Goal: Task Accomplishment & Management: Manage account settings

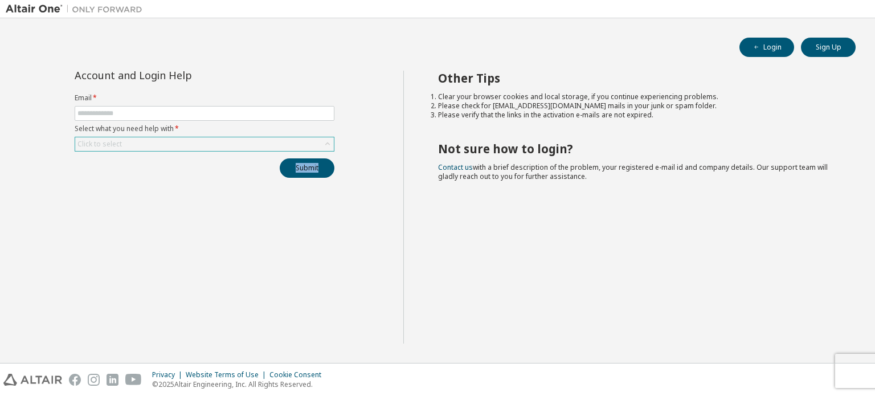
click at [267, 138] on div "Account and Login Help Email * Select what you need help with * Click to select…" at bounding box center [205, 207] width 398 height 273
click at [267, 138] on div "Click to select" at bounding box center [204, 144] width 259 height 14
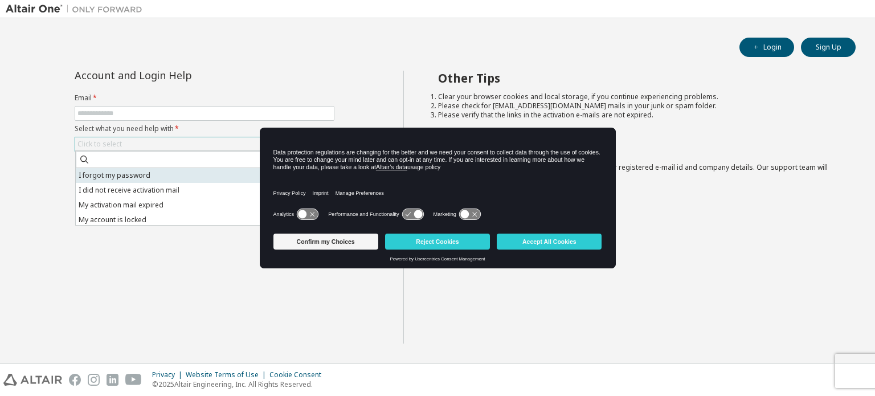
click at [217, 177] on li "I forgot my password" at bounding box center [204, 175] width 256 height 15
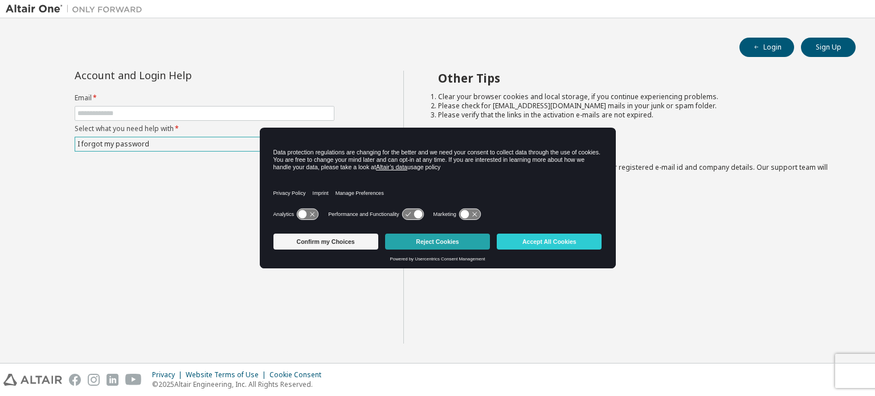
click at [455, 243] on button "Reject Cookies" at bounding box center [437, 242] width 105 height 16
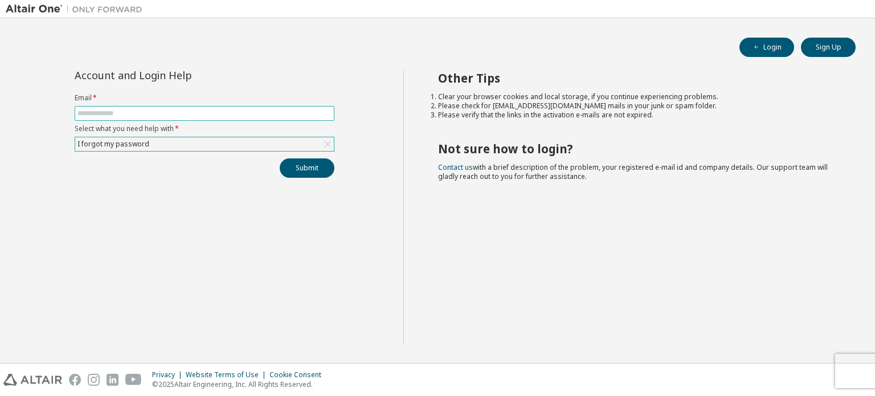
click at [256, 115] on input "text" at bounding box center [204, 113] width 254 height 9
type input "**********"
click at [317, 168] on button "Submit" at bounding box center [307, 167] width 55 height 19
click at [772, 50] on button "Login" at bounding box center [767, 47] width 55 height 19
